Goal: Find specific page/section: Find specific page/section

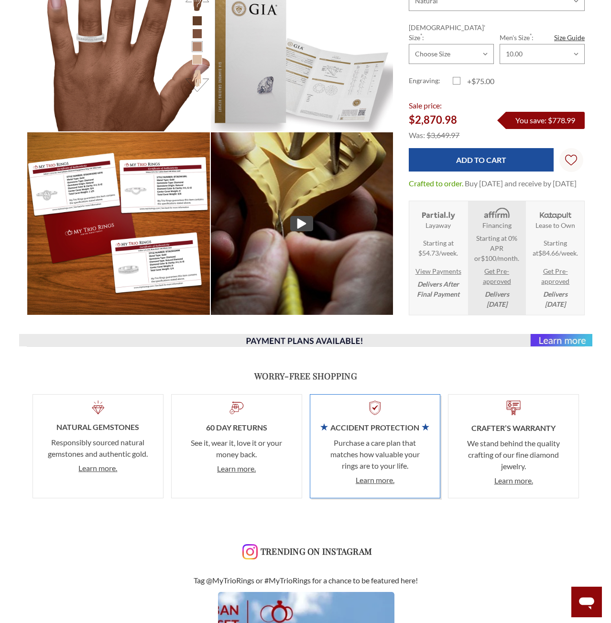
scroll to position [717, 0]
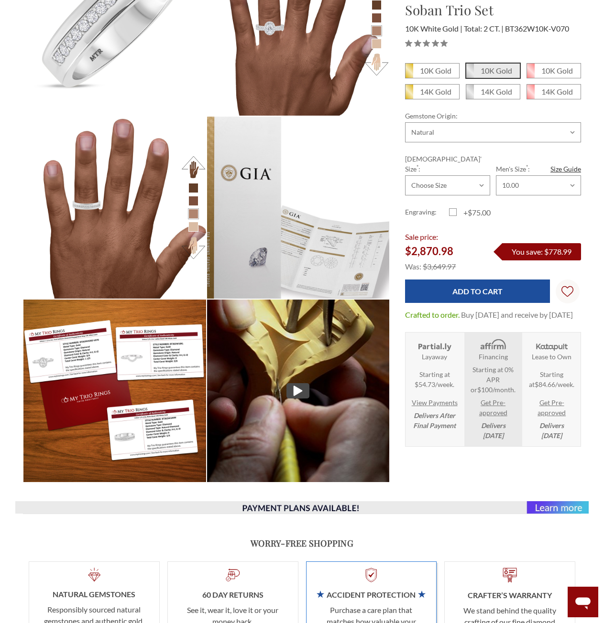
click at [345, 260] on img at bounding box center [298, 208] width 201 height 201
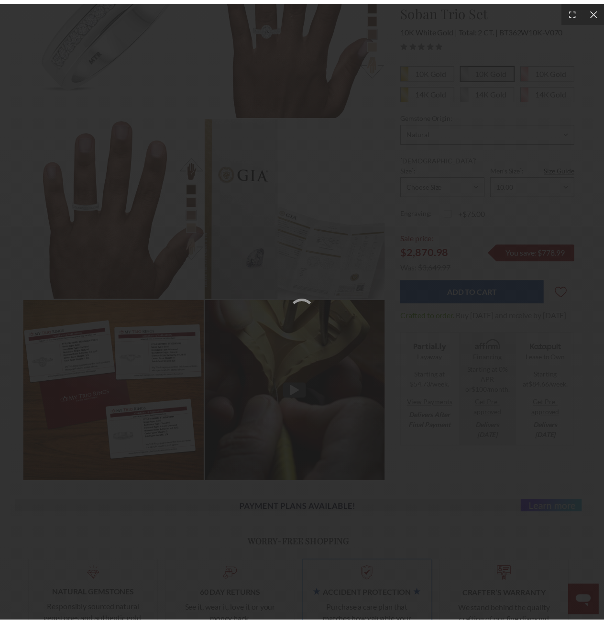
scroll to position [8, 8]
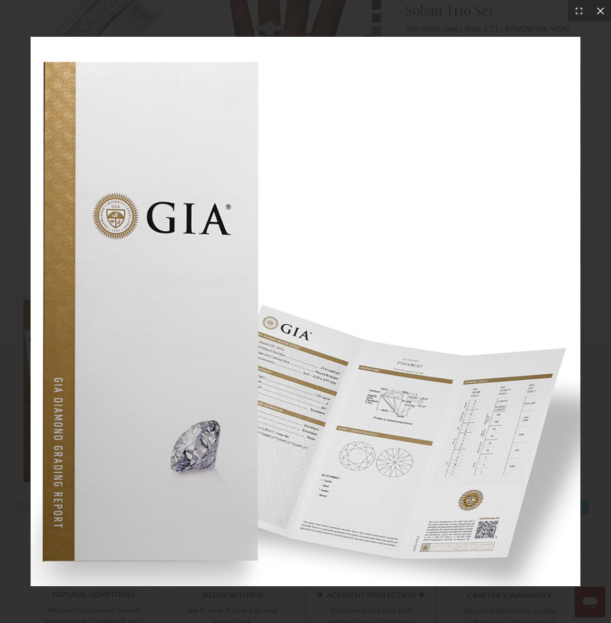
click at [599, 14] on icon at bounding box center [601, 11] width 10 height 10
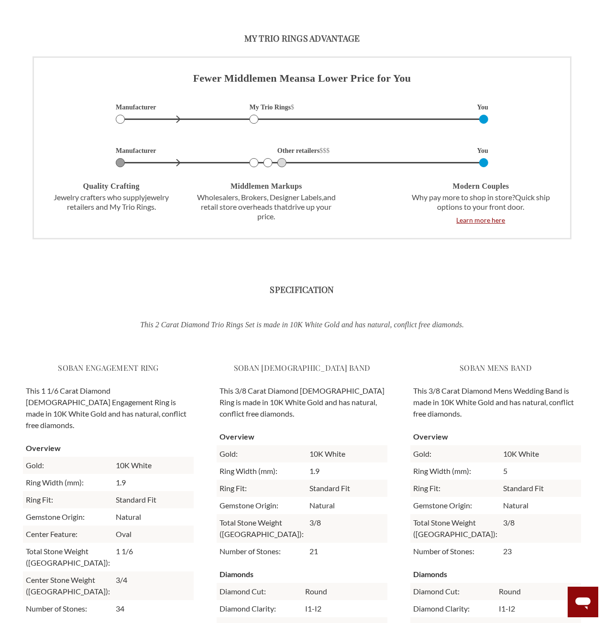
scroll to position [1960, 0]
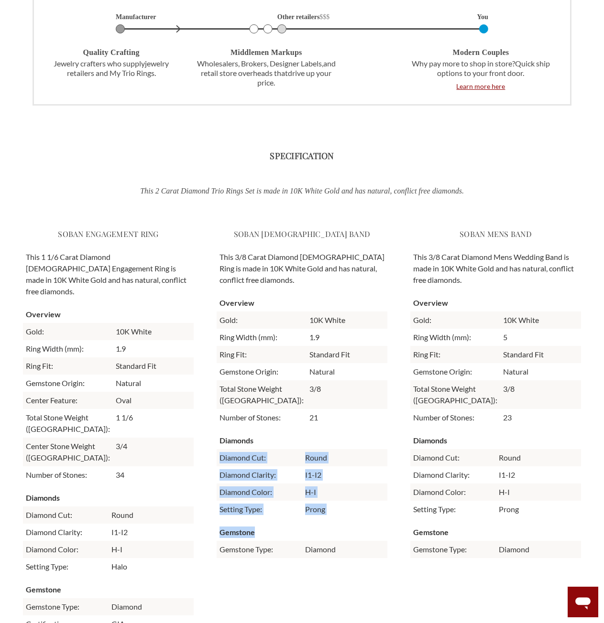
drag, startPoint x: 347, startPoint y: 432, endPoint x: 361, endPoint y: 528, distance: 97.1
click at [361, 528] on div "Soban Ladies Band This 3/8 Carat Diamond Ladies Ring is made in 10K White Gold …" at bounding box center [302, 429] width 171 height 419
click at [361, 528] on th "Gemstone" at bounding box center [302, 532] width 171 height 17
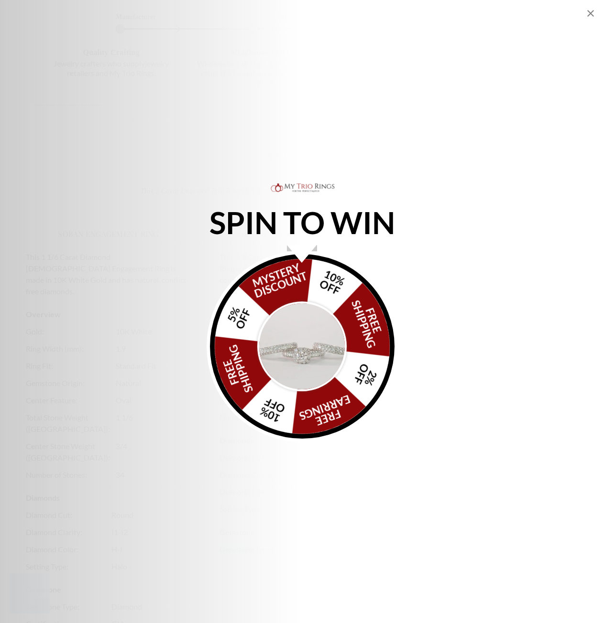
click at [316, 339] on img "Alia popup" at bounding box center [302, 347] width 90 height 90
click at [454, 120] on div "SPIN TO WIN FREE SHIPPING 5% OFF Mystery Discount 10% OFF FREE SHIPPING 2% OFF …" at bounding box center [302, 311] width 604 height 623
click at [438, 114] on div "SPIN TO WIN FREE SHIPPING 5% OFF Mystery Discount 10% OFF FREE SHIPPING 2% OFF …" at bounding box center [302, 311] width 604 height 623
click at [586, 12] on icon "Close popup" at bounding box center [590, 13] width 11 height 11
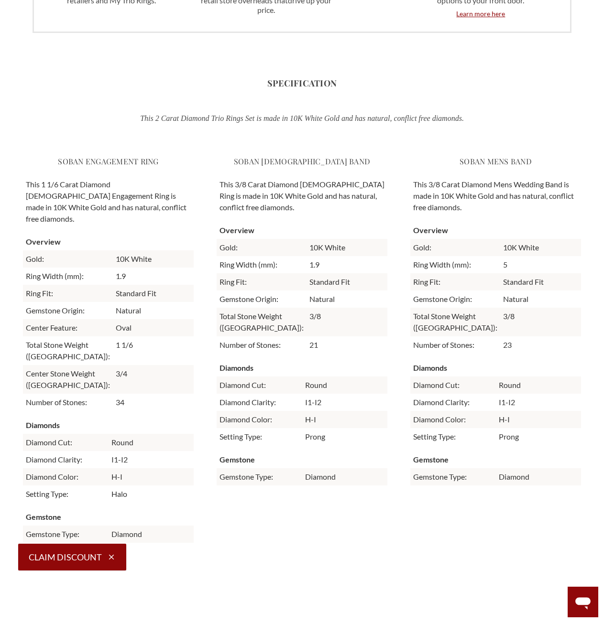
scroll to position [2056, 0]
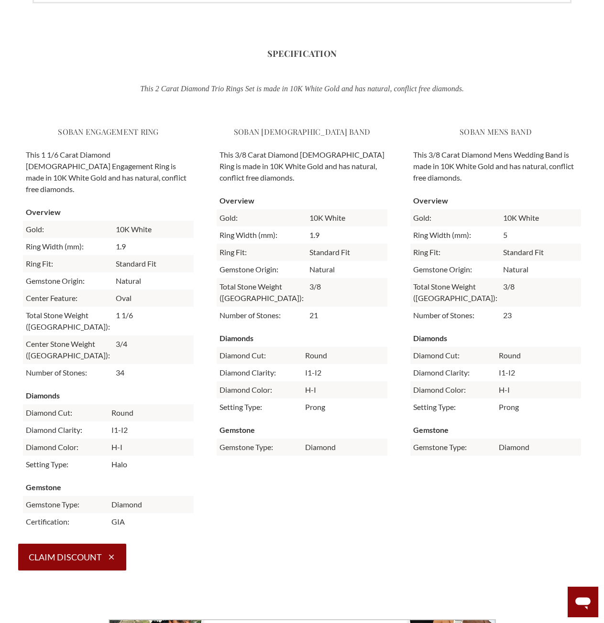
drag, startPoint x: 371, startPoint y: 347, endPoint x: 370, endPoint y: 357, distance: 10.1
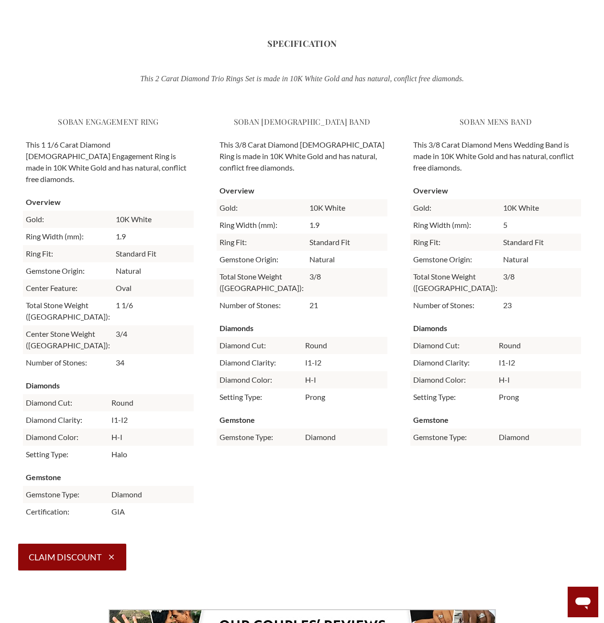
drag, startPoint x: 369, startPoint y: 359, endPoint x: 367, endPoint y: 370, distance: 11.6
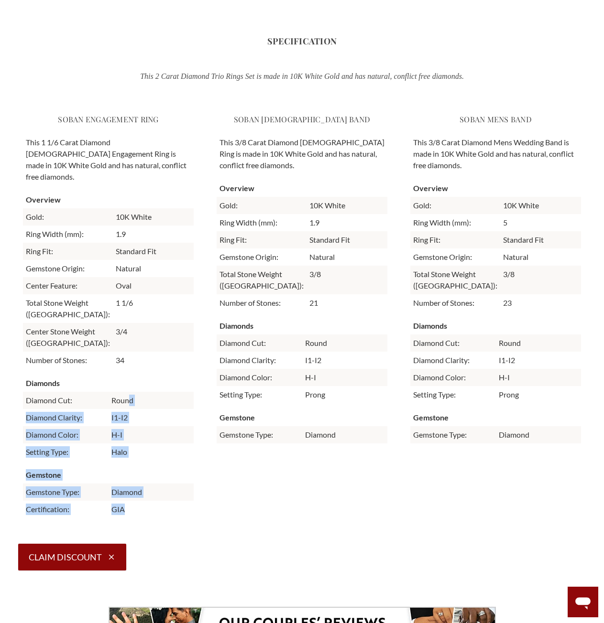
drag, startPoint x: 156, startPoint y: 504, endPoint x: 131, endPoint y: 386, distance: 120.8
click at [130, 387] on div "Soban Engagement Ring This 1 1/6 Carat Diamond Ladies Engagement Ring is made i…" at bounding box center [108, 314] width 171 height 419
click at [131, 392] on td "Round" at bounding box center [152, 400] width 86 height 17
drag, startPoint x: 143, startPoint y: 359, endPoint x: 166, endPoint y: 474, distance: 116.9
click at [166, 474] on div "Soban Engagement Ring This 1 1/6 Carat Diamond Ladies Engagement Ring is made i…" at bounding box center [108, 314] width 171 height 419
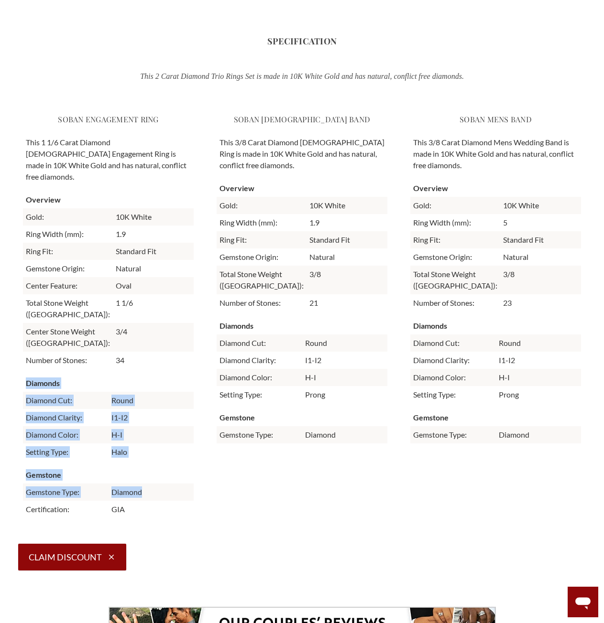
click at [167, 484] on td "Diamond" at bounding box center [152, 492] width 86 height 17
drag, startPoint x: 170, startPoint y: 488, endPoint x: 139, endPoint y: 354, distance: 137.3
click at [139, 354] on div "Soban Engagement Ring This 1 1/6 Carat Diamond Ladies Engagement Ring is made i…" at bounding box center [108, 314] width 171 height 419
click at [139, 354] on td "34" at bounding box center [153, 360] width 81 height 17
drag, startPoint x: 139, startPoint y: 354, endPoint x: 166, endPoint y: 504, distance: 152.9
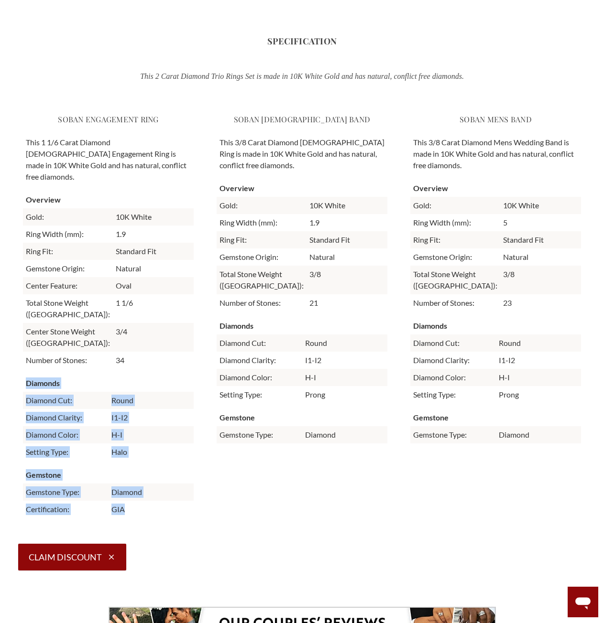
click at [166, 504] on div "Soban Engagement Ring This 1 1/6 Carat Diamond Ladies Engagement Ring is made i…" at bounding box center [108, 314] width 171 height 419
click at [166, 504] on td "GIA" at bounding box center [152, 509] width 86 height 17
drag, startPoint x: 166, startPoint y: 504, endPoint x: 151, endPoint y: 328, distance: 176.6
click at [151, 328] on div "Soban Engagement Ring This 1 1/6 Carat Diamond Ladies Engagement Ring is made i…" at bounding box center [108, 314] width 171 height 419
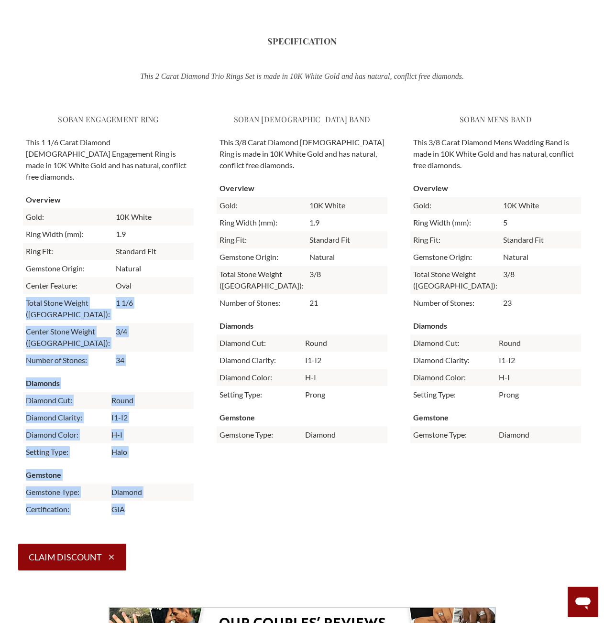
drag, startPoint x: 131, startPoint y: 266, endPoint x: 165, endPoint y: 493, distance: 230.1
click at [165, 493] on div "Soban Engagement Ring This 1 1/6 Carat Diamond Ladies Engagement Ring is made i…" at bounding box center [108, 314] width 171 height 419
click at [165, 501] on td "GIA" at bounding box center [152, 509] width 86 height 17
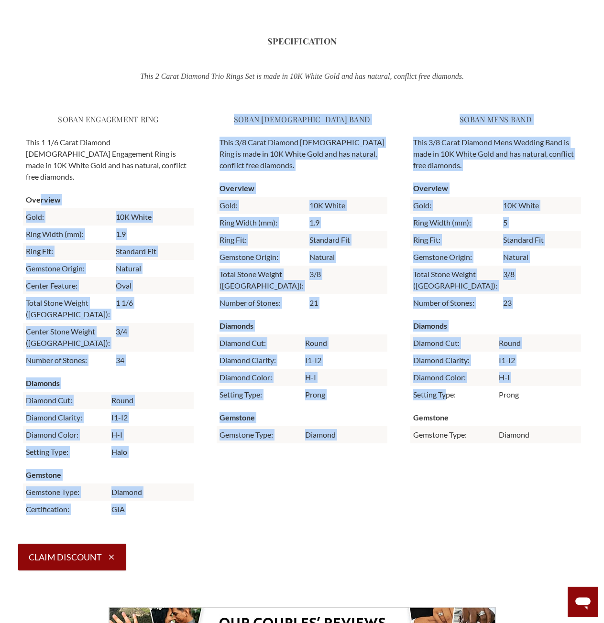
drag, startPoint x: 424, startPoint y: 392, endPoint x: 38, endPoint y: 184, distance: 438.5
click at [38, 184] on div "Soban Engagement Ring This 1 1/6 Carat Diamond Ladies Engagement Ring is made i…" at bounding box center [302, 314] width 558 height 419
click at [48, 191] on th "Overview" at bounding box center [108, 199] width 171 height 17
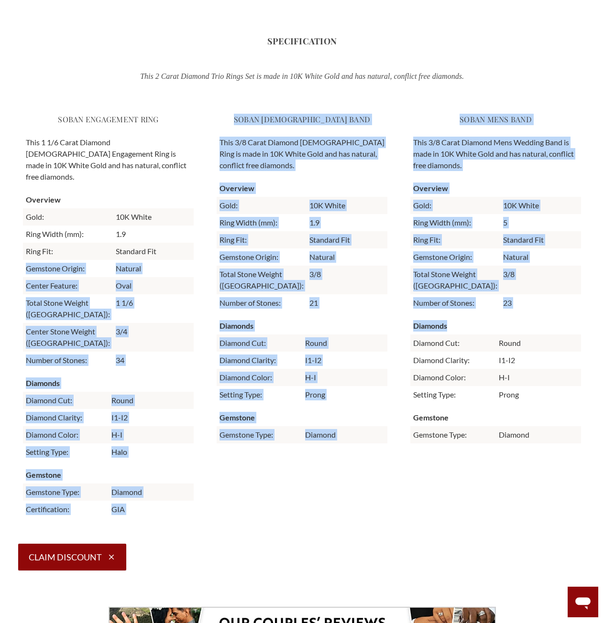
drag, startPoint x: 399, startPoint y: 280, endPoint x: 522, endPoint y: 343, distance: 138.8
click at [521, 339] on div "Soban Engagement Ring This 1 1/6 Carat Diamond Ladies Engagement Ring is made i…" at bounding box center [302, 314] width 558 height 419
click at [522, 343] on td "Round" at bounding box center [539, 343] width 86 height 17
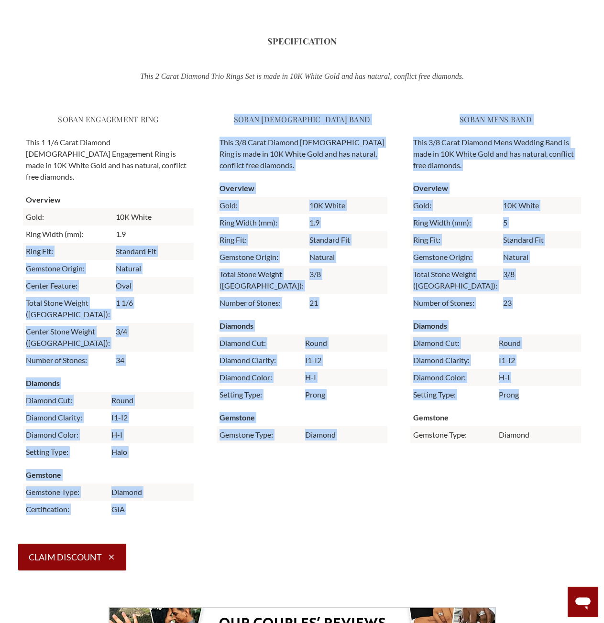
drag, startPoint x: 469, startPoint y: 404, endPoint x: 140, endPoint y: 219, distance: 377.8
click at [140, 219] on div "Soban Engagement Ring This 1 1/6 Carat Diamond Ladies Engagement Ring is made i…" at bounding box center [302, 314] width 558 height 419
click at [140, 226] on td "1.9" at bounding box center [153, 234] width 81 height 17
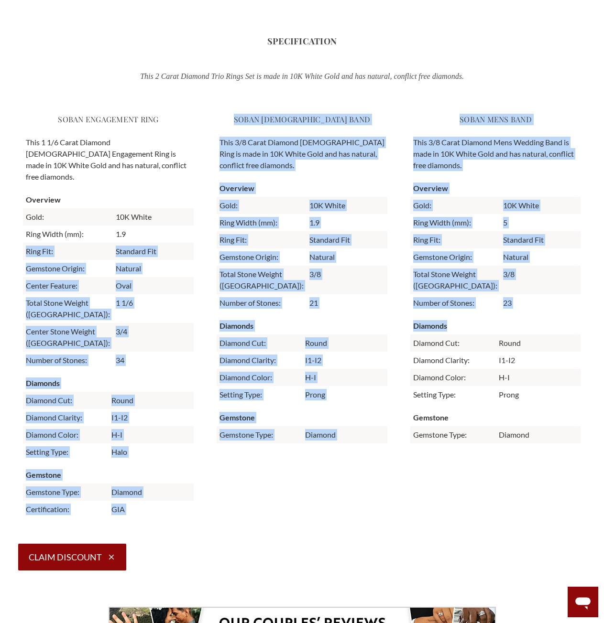
drag, startPoint x: 140, startPoint y: 219, endPoint x: 572, endPoint y: 329, distance: 445.8
click at [572, 329] on div "Soban Engagement Ring This 1 1/6 Carat Diamond Ladies Engagement Ring is made i…" at bounding box center [302, 314] width 558 height 419
click at [572, 329] on th "Diamonds" at bounding box center [495, 325] width 171 height 17
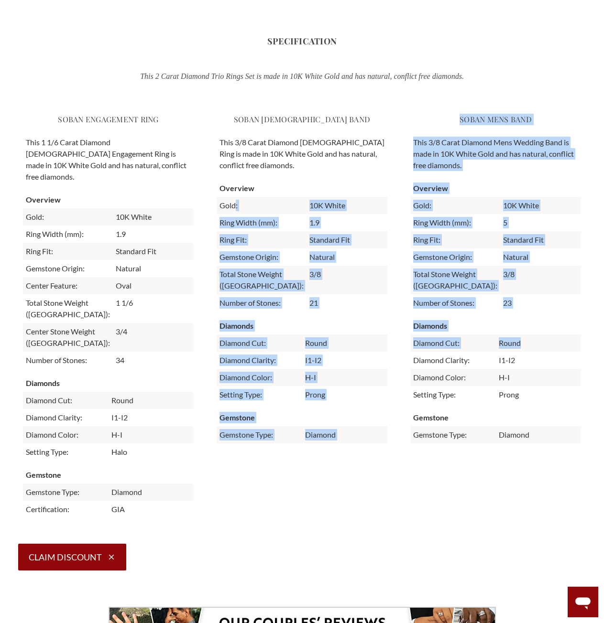
drag, startPoint x: 570, startPoint y: 339, endPoint x: 235, endPoint y: 211, distance: 358.9
click at [235, 211] on div "Soban Engagement Ring This 1 1/6 Carat Diamond Ladies Engagement Ring is made i…" at bounding box center [302, 314] width 558 height 419
click at [235, 211] on td "Gold:" at bounding box center [262, 205] width 90 height 17
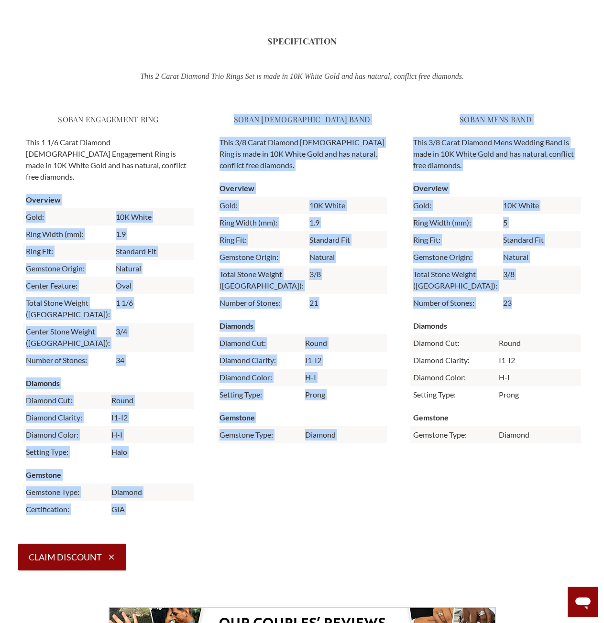
drag, startPoint x: 201, startPoint y: 251, endPoint x: 547, endPoint y: 295, distance: 348.9
click at [547, 295] on div "Soban Engagement Ring This 1 1/6 Carat Diamond Ladies Engagement Ring is made i…" at bounding box center [302, 314] width 558 height 419
click at [547, 295] on td "23" at bounding box center [540, 302] width 81 height 17
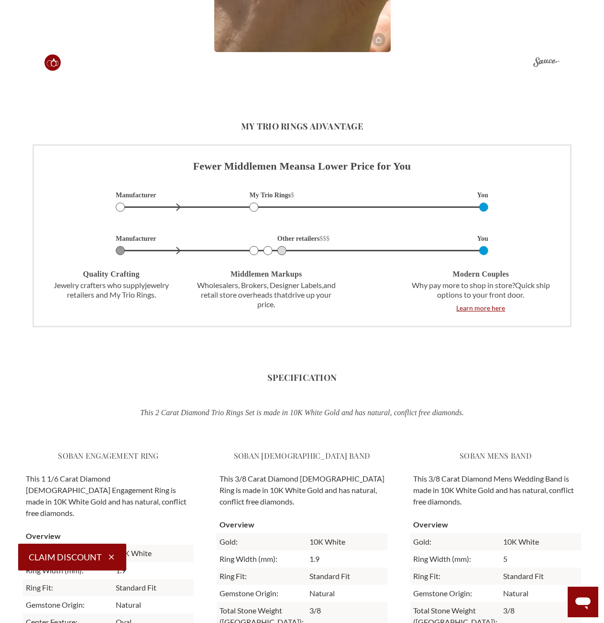
drag, startPoint x: 438, startPoint y: 349, endPoint x: 490, endPoint y: 413, distance: 81.6
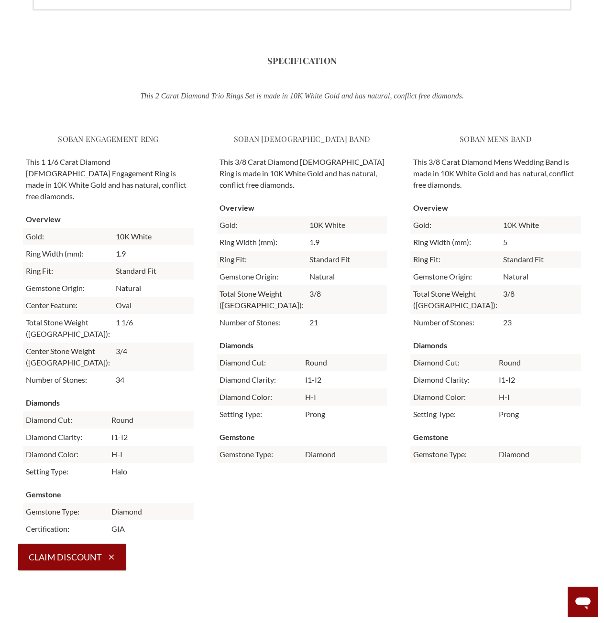
scroll to position [2103, 0]
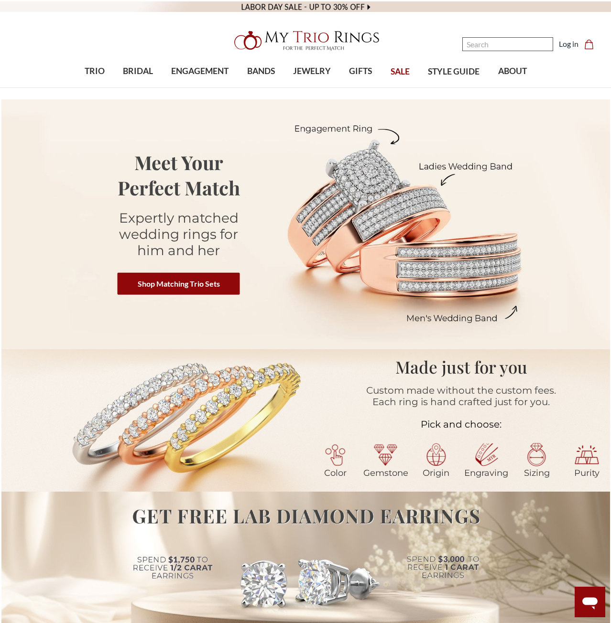
click at [502, 40] on input "Search" at bounding box center [507, 44] width 91 height 14
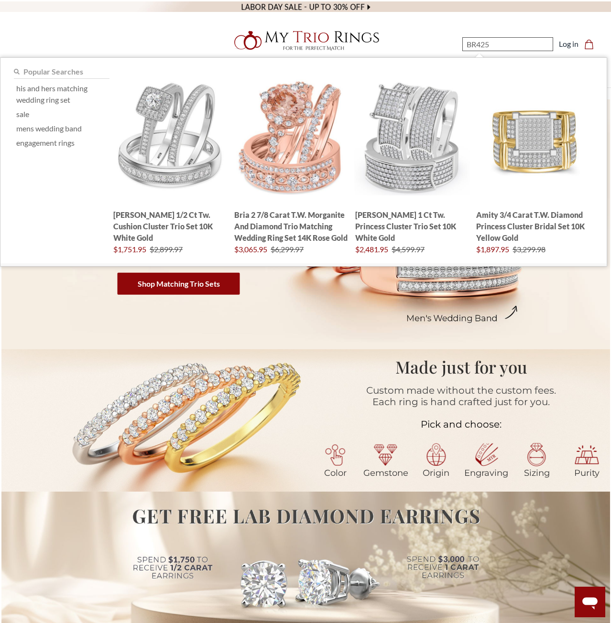
type input "BR425W"
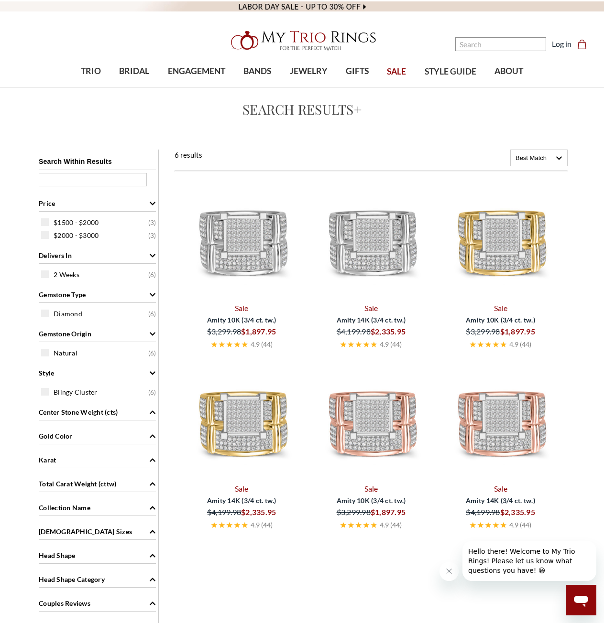
click at [259, 243] on img at bounding box center [242, 239] width 122 height 122
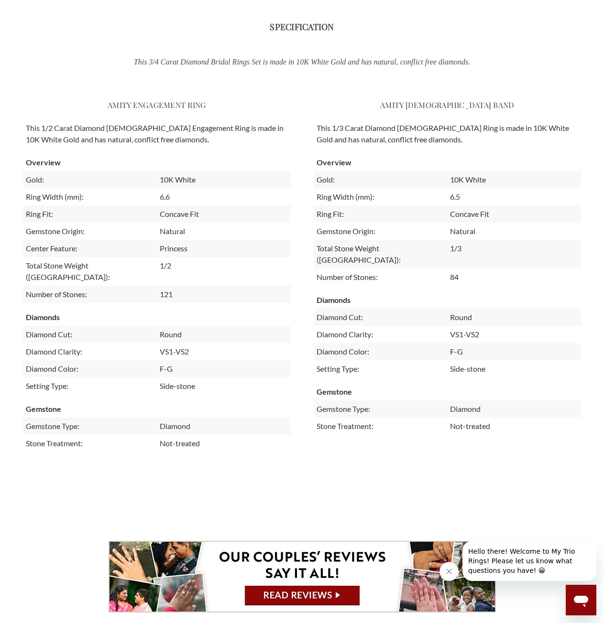
scroll to position [361, 551]
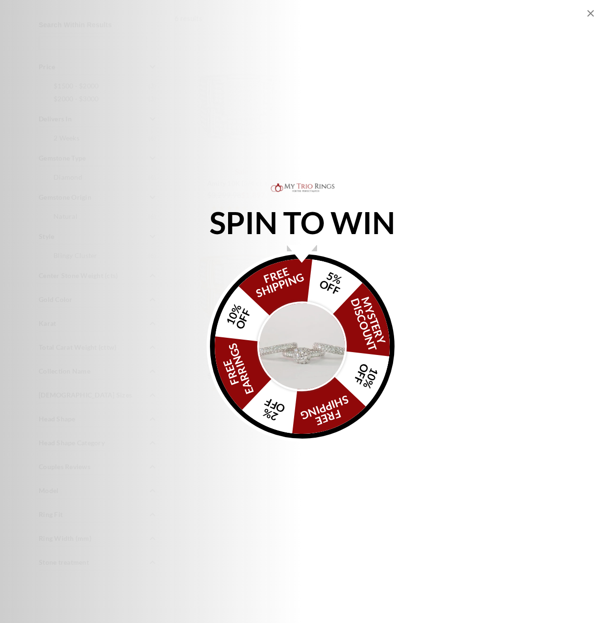
scroll to position [96, 0]
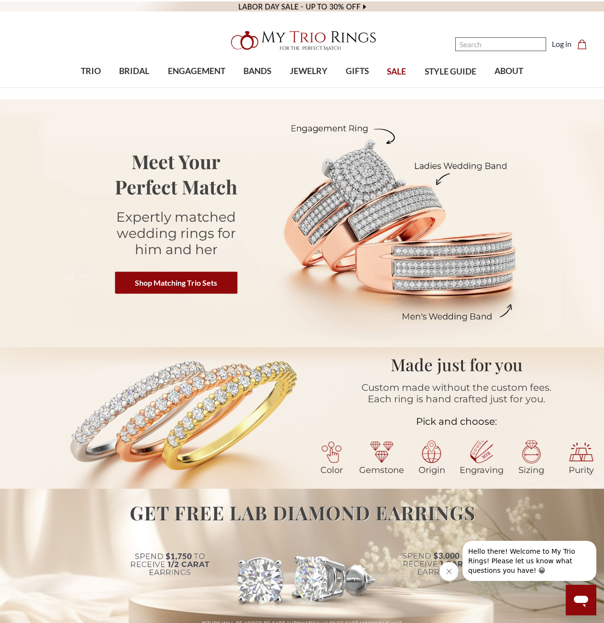
click at [496, 44] on input "Search" at bounding box center [500, 44] width 91 height 14
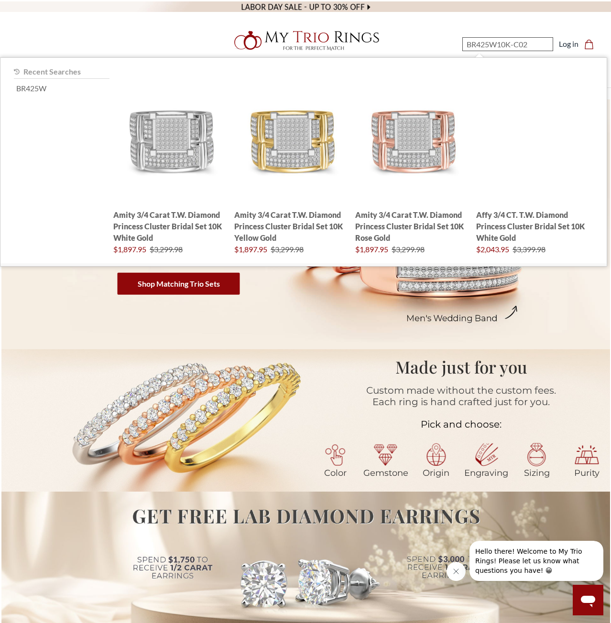
type input "BR425W10K-C028"
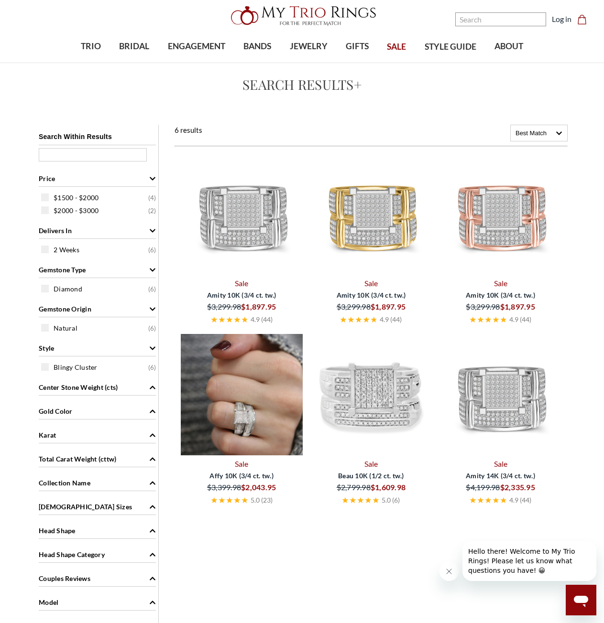
scroll to position [48, 0]
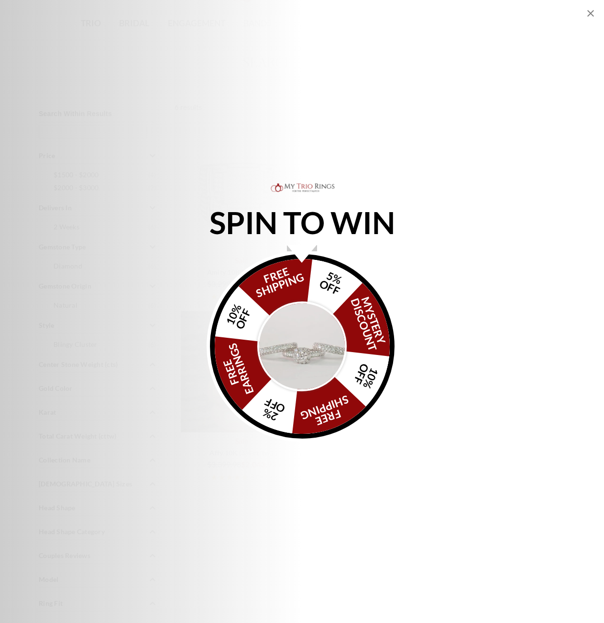
click at [413, 155] on div "SPIN TO WIN FREE SHIPPING 5% OFF Mystery Discount 10% OFF FREE SHIPPING 2% OFF …" at bounding box center [302, 311] width 604 height 623
click at [590, 12] on icon "Close popup" at bounding box center [590, 13] width 7 height 7
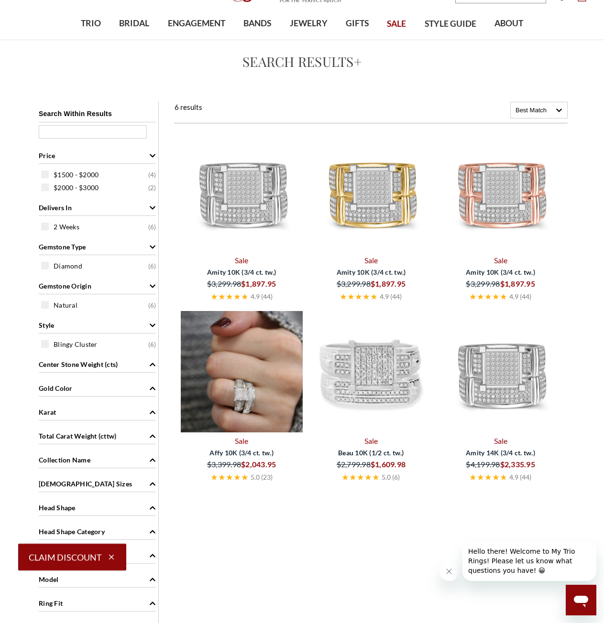
click at [267, 196] on img at bounding box center [242, 191] width 122 height 122
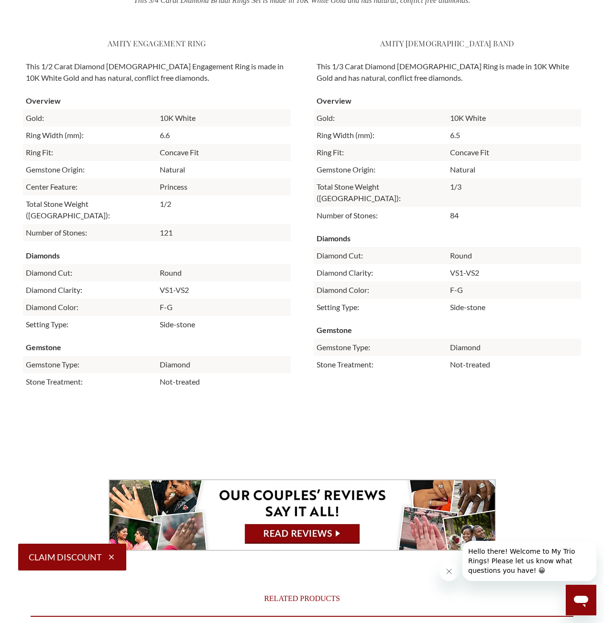
scroll to position [2151, 0]
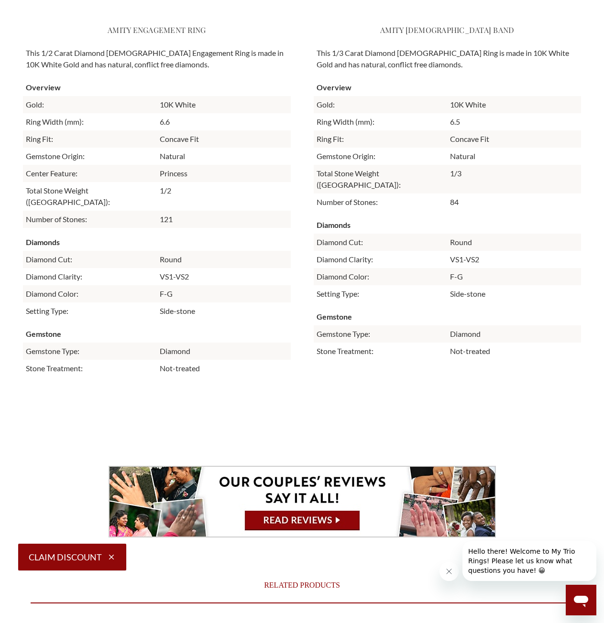
drag, startPoint x: 311, startPoint y: 262, endPoint x: 303, endPoint y: 275, distance: 14.9
